Goal: Transaction & Acquisition: Purchase product/service

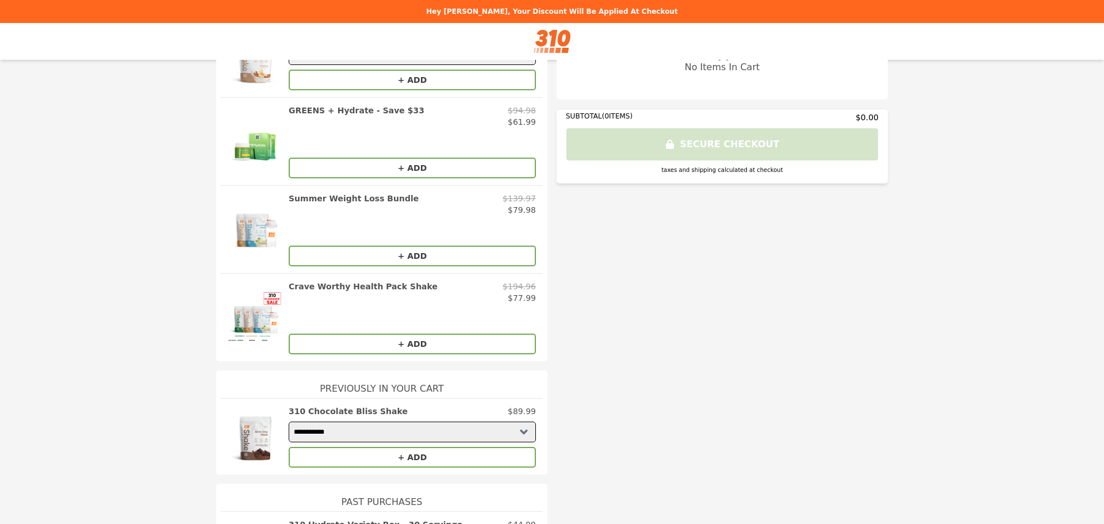
scroll to position [79, 0]
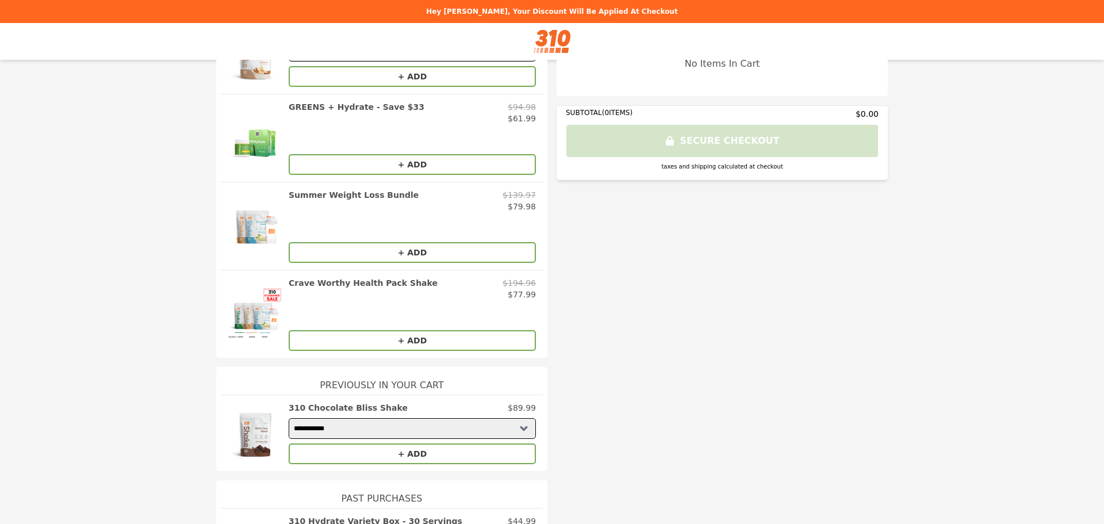
click at [409, 450] on button "+ ADD" at bounding box center [412, 453] width 247 height 21
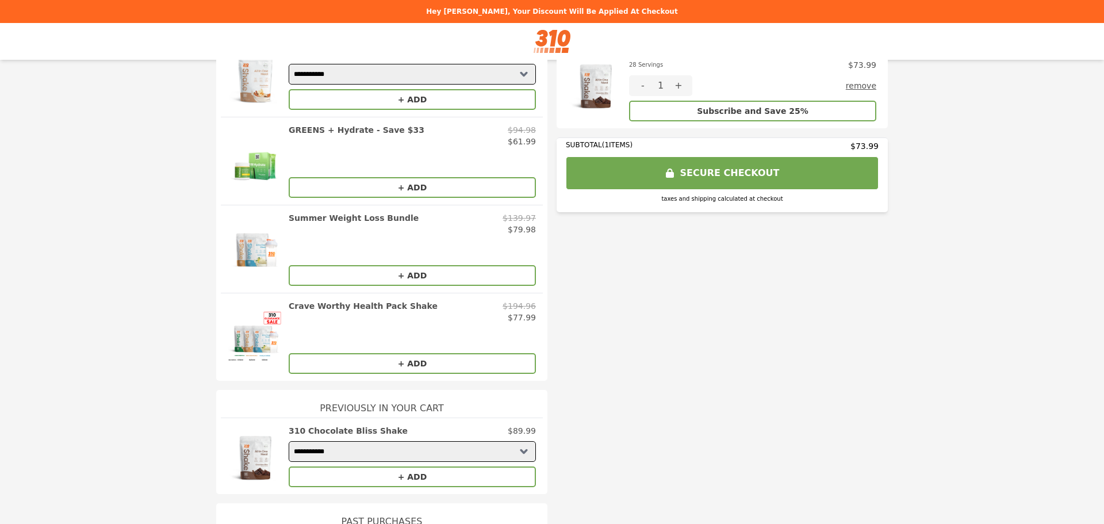
scroll to position [0, 0]
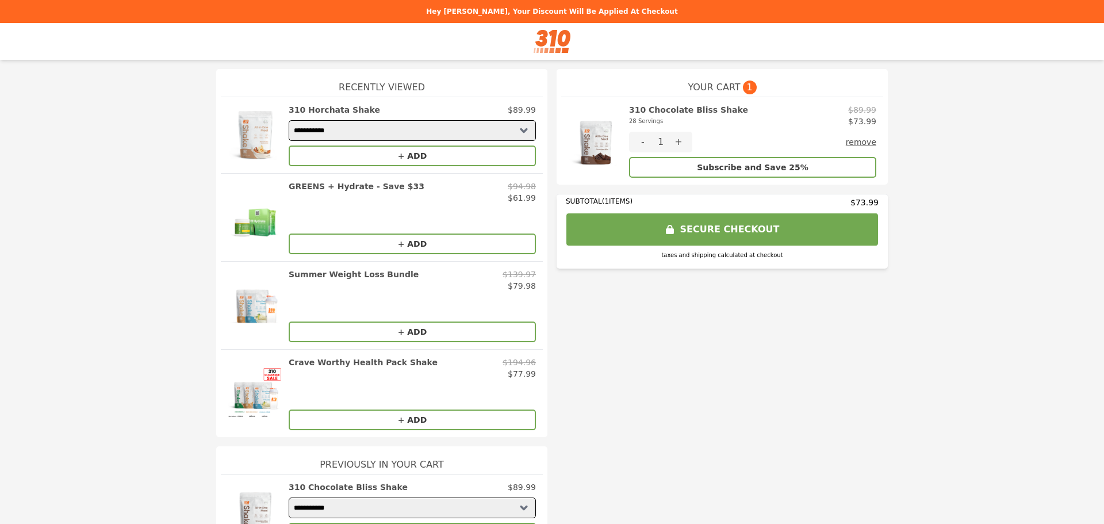
click at [746, 231] on button "SECURE CHECKOUT" at bounding box center [722, 229] width 313 height 33
click at [239, 402] on img at bounding box center [255, 393] width 55 height 74
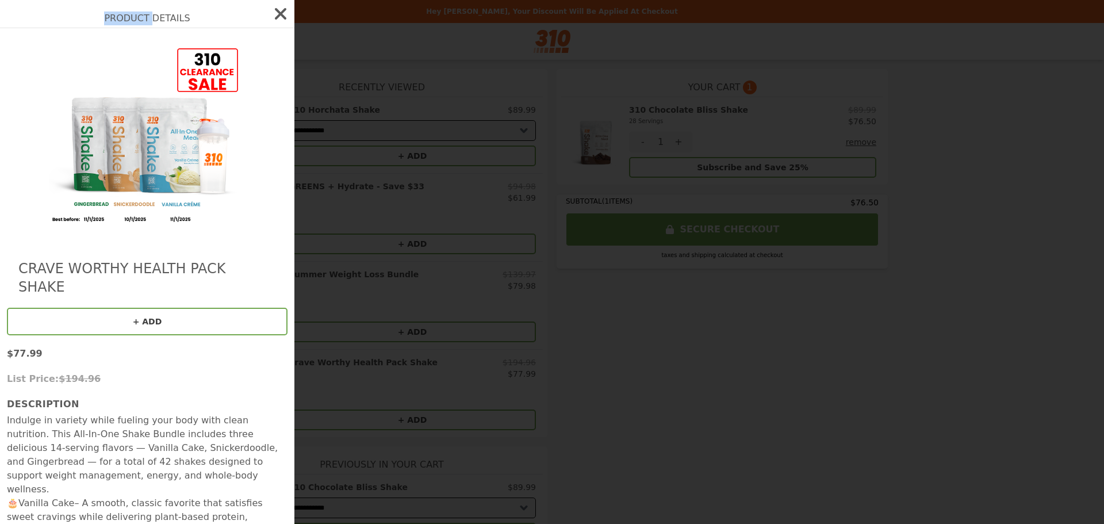
click at [239, 402] on div "Product Details Crave Worthy Health Pack Shake + ADD $77.99 List Price: $194.96…" at bounding box center [552, 262] width 1104 height 524
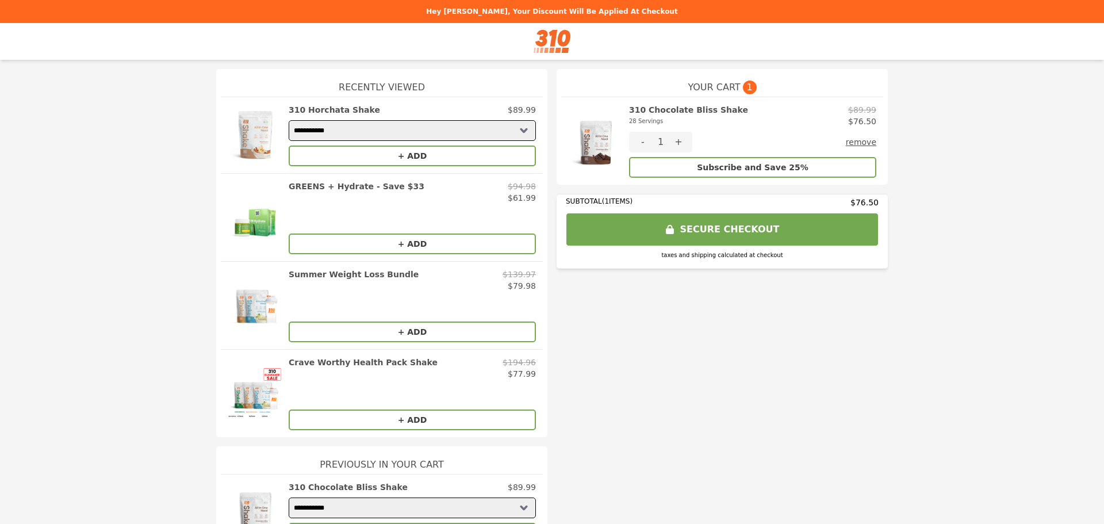
click at [240, 401] on img at bounding box center [255, 393] width 55 height 74
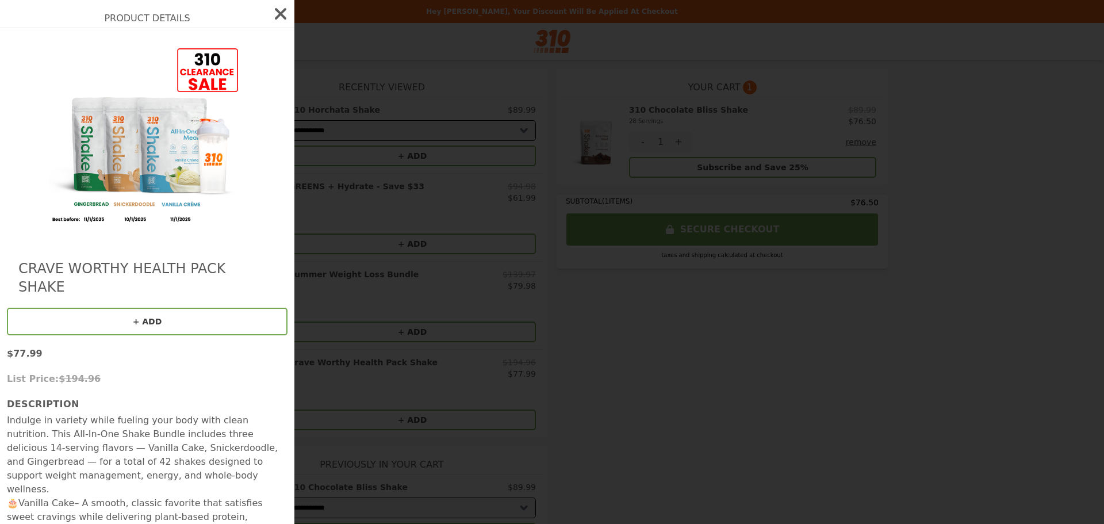
click at [271, 11] on icon "button" at bounding box center [280, 14] width 18 height 18
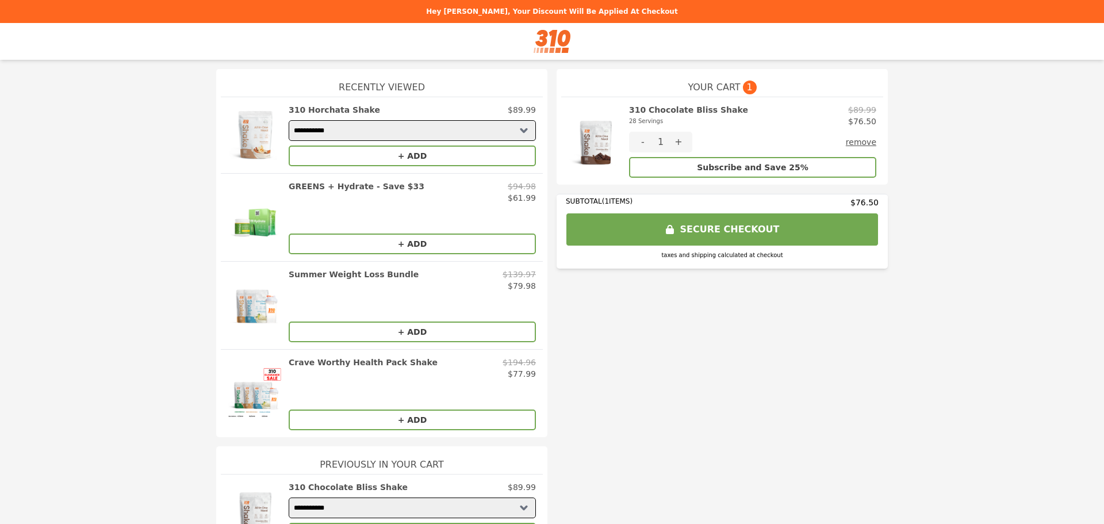
click at [518, 129] on select "**********" at bounding box center [412, 130] width 247 height 21
click at [244, 500] on img at bounding box center [255, 512] width 55 height 62
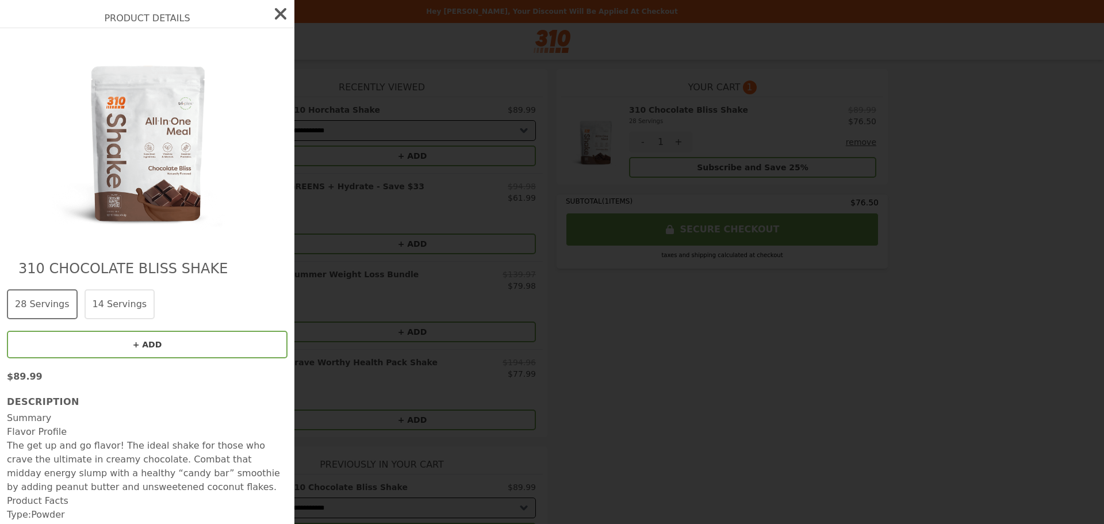
click at [271, 13] on icon "button" at bounding box center [280, 14] width 18 height 18
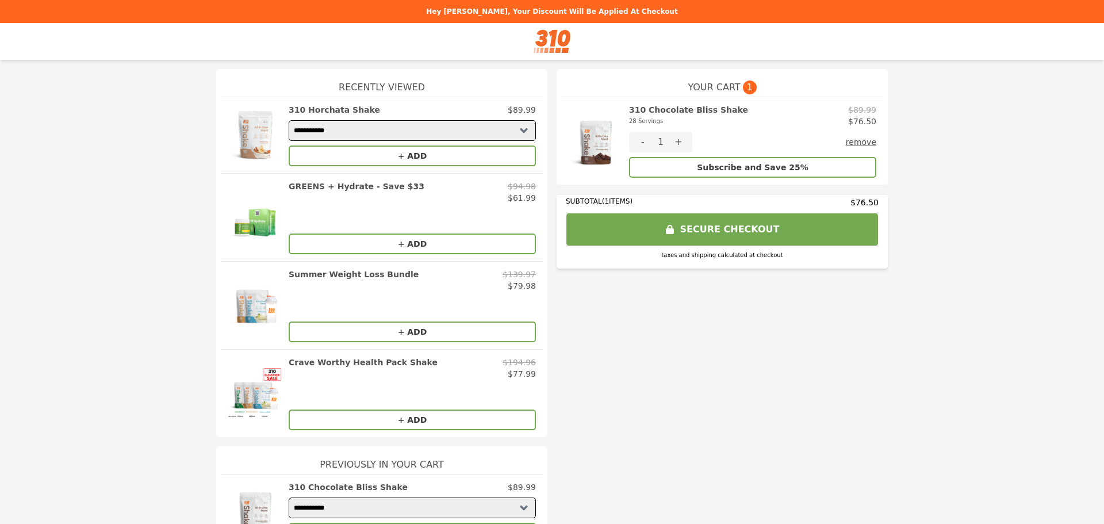
click at [710, 225] on button "SECURE CHECKOUT" at bounding box center [722, 229] width 313 height 33
